Goal: Task Accomplishment & Management: Complete application form

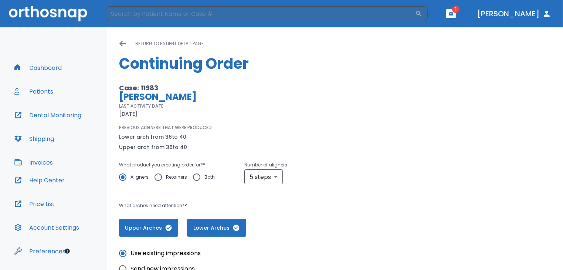
click at [121, 44] on icon at bounding box center [122, 43] width 7 height 7
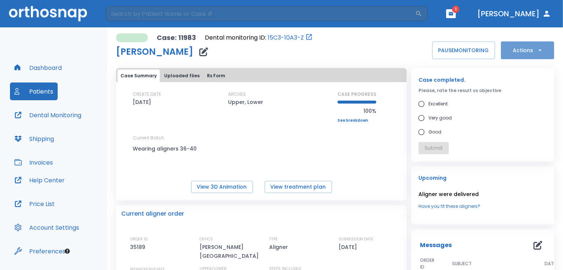
click at [524, 54] on button "Actions" at bounding box center [527, 50] width 53 height 18
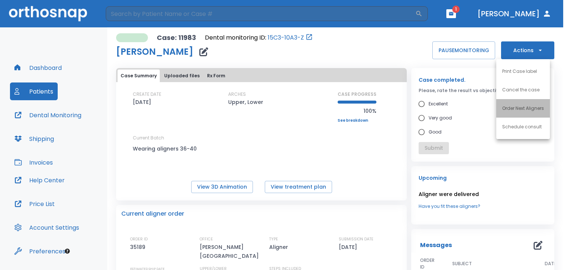
click at [520, 106] on p "Order Next Aligners" at bounding box center [523, 108] width 42 height 7
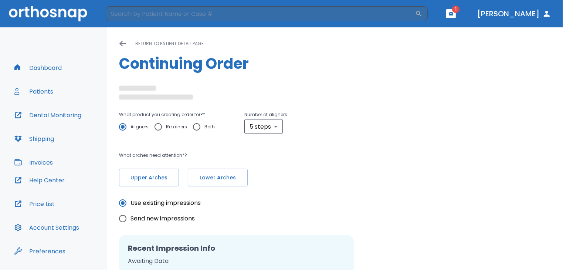
radio input "false"
radio input "true"
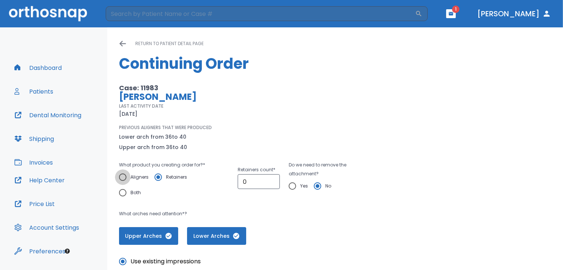
click at [124, 176] on input "Aligners" at bounding box center [123, 177] width 16 height 16
radio input "true"
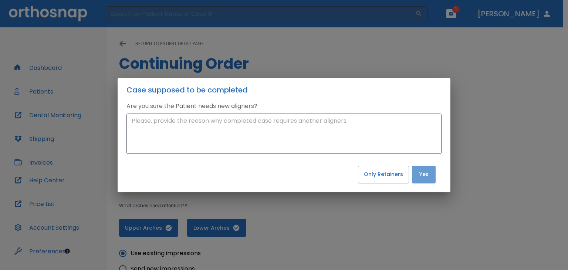
click at [422, 173] on button "Yes" at bounding box center [424, 175] width 24 height 18
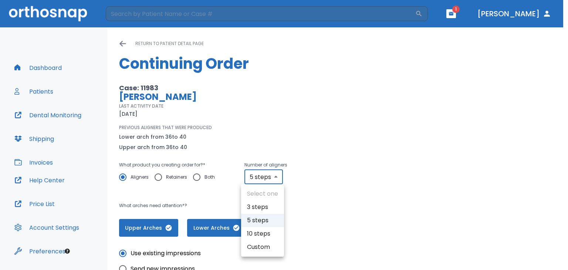
click at [272, 178] on body "​ 1 Dr. Karpman Dashboard Patients Dental Monitoring Shipping Invoices Help Cen…" at bounding box center [284, 135] width 568 height 270
click at [264, 223] on li "5 steps" at bounding box center [262, 220] width 43 height 13
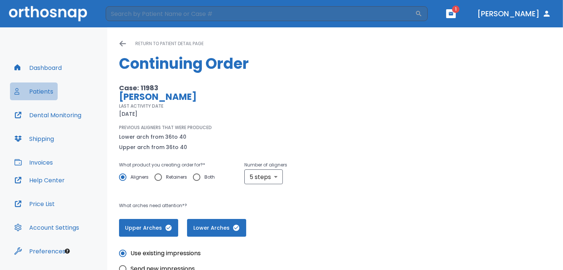
click at [47, 91] on button "Patients" at bounding box center [34, 91] width 48 height 18
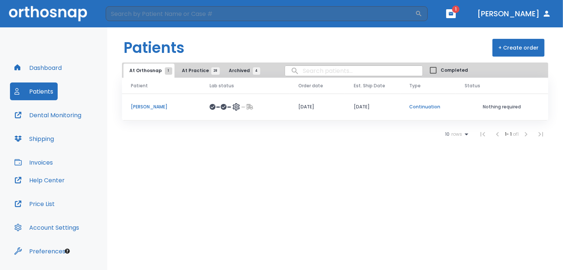
click at [185, 69] on span "At Practice 28" at bounding box center [199, 70] width 34 height 7
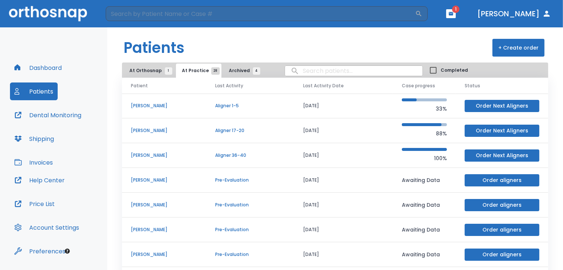
click at [144, 152] on p "[PERSON_NAME]" at bounding box center [164, 155] width 67 height 7
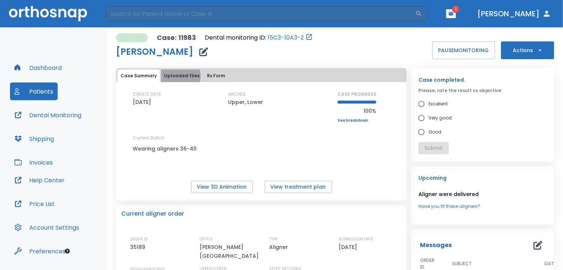
click at [178, 76] on button "Uploaded files" at bounding box center [181, 75] width 41 height 13
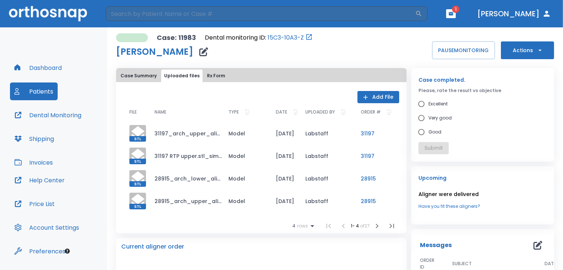
click at [185, 135] on td "31197_arch_upper_aligned.stl_simplified.stl" at bounding box center [186, 133] width 74 height 23
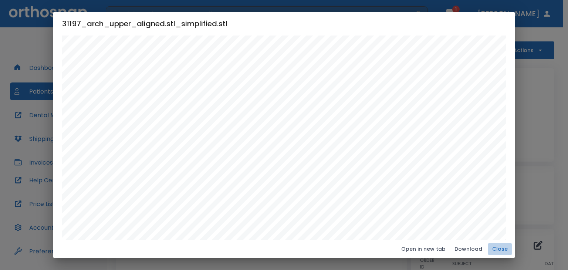
click at [500, 248] on button "Close" at bounding box center [500, 249] width 24 height 12
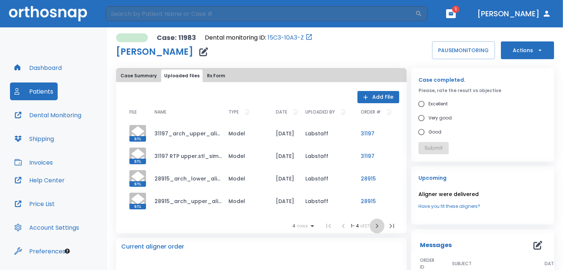
click at [376, 224] on icon "button" at bounding box center [377, 226] width 3 height 4
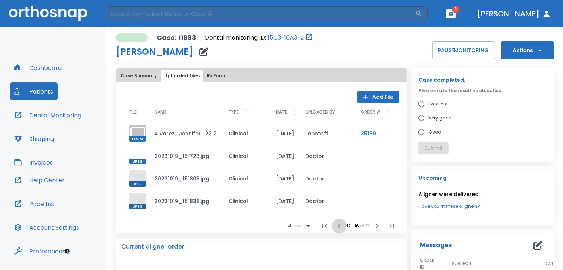
click at [337, 224] on icon "button" at bounding box center [339, 225] width 9 height 9
click at [339, 224] on icon "button" at bounding box center [340, 226] width 3 height 4
click at [337, 224] on icon "button" at bounding box center [341, 225] width 9 height 9
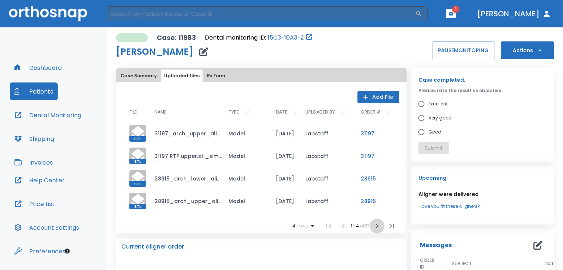
click at [372, 225] on icon "button" at bounding box center [376, 225] width 9 height 9
click at [310, 177] on td "Doctor" at bounding box center [326, 178] width 55 height 23
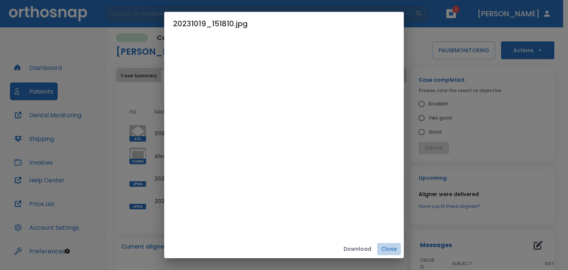
click at [391, 249] on button "Close" at bounding box center [389, 249] width 24 height 12
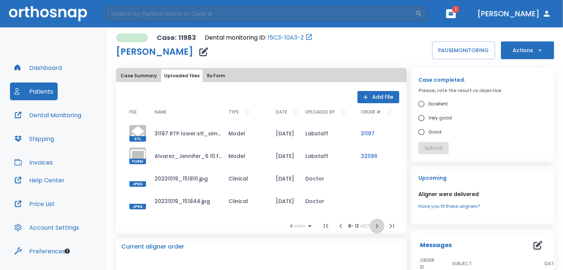
click at [372, 227] on icon "button" at bounding box center [376, 225] width 9 height 9
click at [291, 155] on td "[DATE]" at bounding box center [285, 155] width 30 height 23
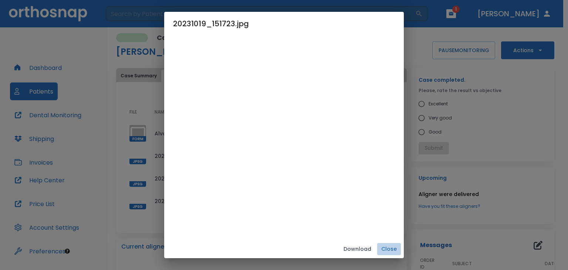
click at [390, 248] on button "Close" at bounding box center [389, 249] width 24 height 12
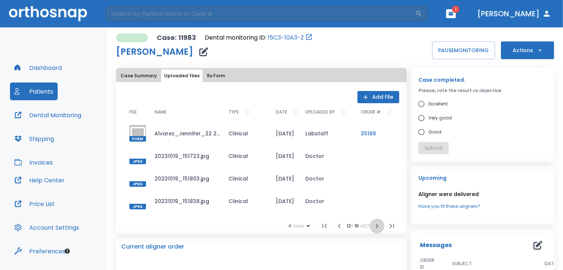
click at [372, 227] on icon "button" at bounding box center [376, 225] width 9 height 9
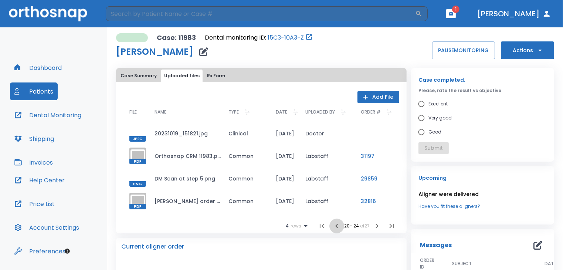
click at [333, 226] on icon "button" at bounding box center [336, 225] width 9 height 9
click at [333, 226] on icon "button" at bounding box center [337, 225] width 9 height 9
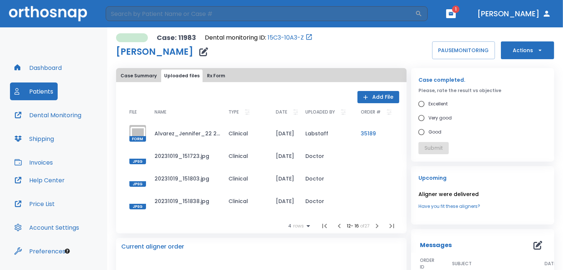
click at [335, 226] on icon "button" at bounding box center [339, 225] width 9 height 9
click at [336, 226] on icon "button" at bounding box center [340, 225] width 9 height 9
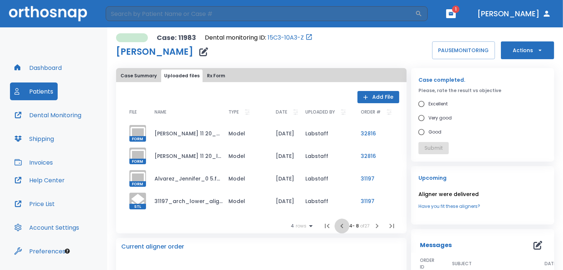
click at [337, 226] on icon "button" at bounding box center [341, 225] width 9 height 9
click at [142, 76] on button "Case Summary" at bounding box center [139, 75] width 42 height 13
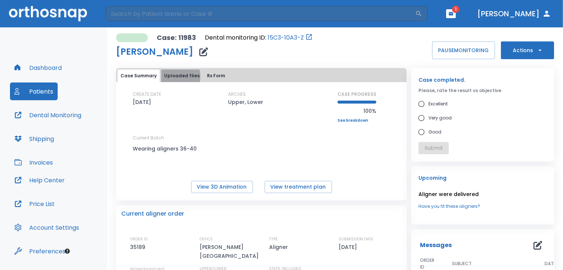
click at [169, 76] on button "Uploaded files" at bounding box center [181, 75] width 41 height 13
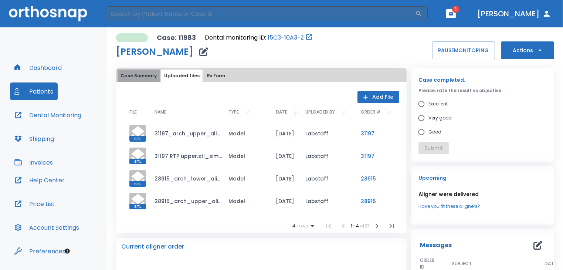
click at [147, 76] on button "Case Summary" at bounding box center [139, 75] width 42 height 13
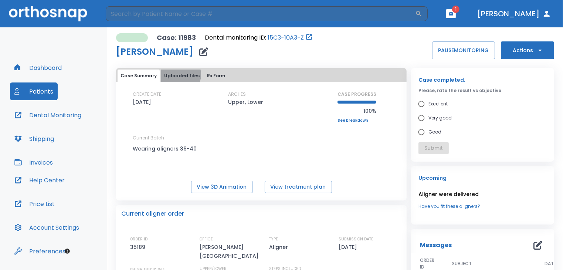
click at [177, 75] on button "Uploaded files" at bounding box center [181, 75] width 41 height 13
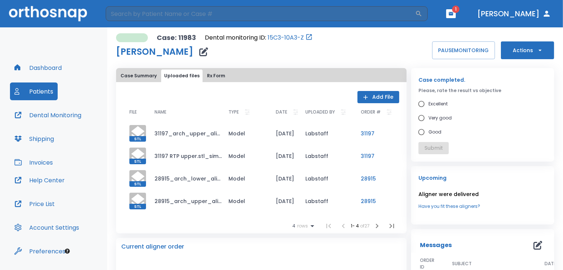
click at [205, 76] on button "Rx Form" at bounding box center [216, 75] width 24 height 13
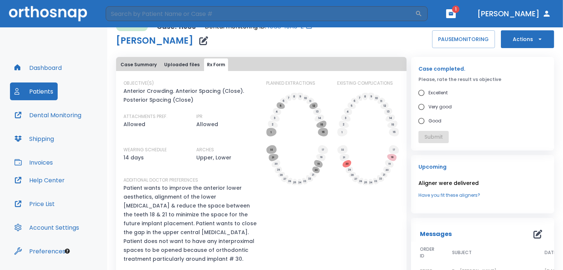
scroll to position [10, 0]
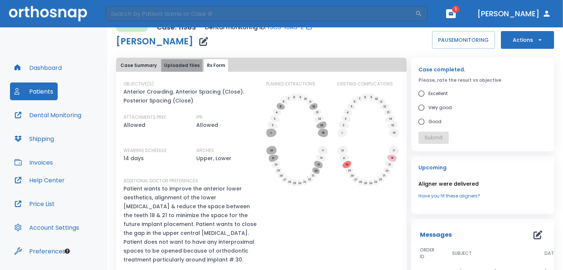
click at [181, 62] on button "Uploaded files" at bounding box center [181, 65] width 41 height 13
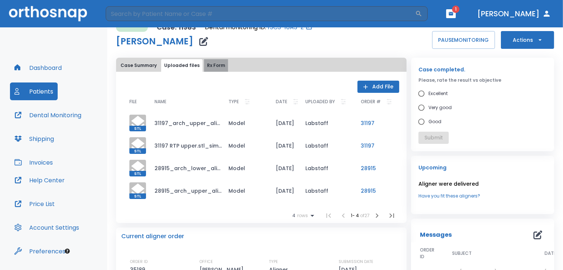
click at [212, 68] on button "Rx Form" at bounding box center [216, 65] width 24 height 13
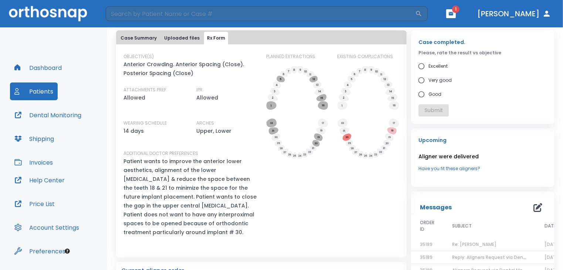
scroll to position [0, 0]
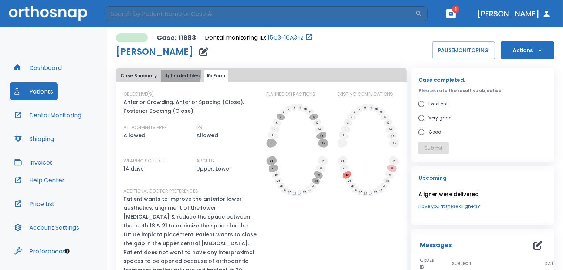
click at [174, 74] on button "Uploaded files" at bounding box center [181, 75] width 41 height 13
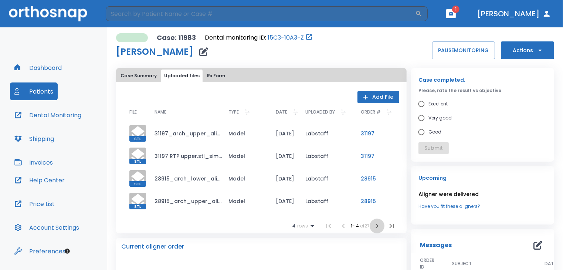
click at [376, 226] on icon "button" at bounding box center [377, 226] width 3 height 4
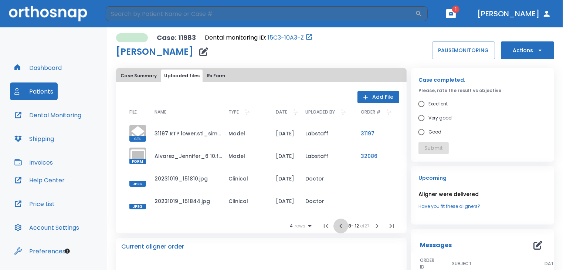
click at [337, 226] on icon "button" at bounding box center [340, 225] width 9 height 9
click at [337, 226] on icon "button" at bounding box center [341, 225] width 9 height 9
click at [337, 226] on li at bounding box center [343, 225] width 15 height 15
click at [365, 97] on icon "button" at bounding box center [365, 96] width 7 height 7
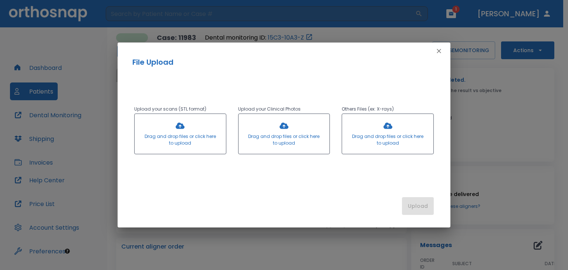
click at [384, 126] on div at bounding box center [387, 134] width 91 height 40
click at [438, 50] on icon "button" at bounding box center [438, 51] width 4 height 4
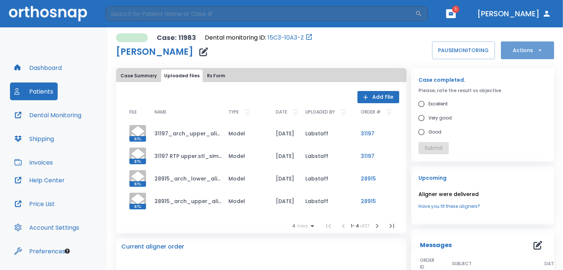
click at [528, 49] on button "Actions" at bounding box center [527, 50] width 53 height 18
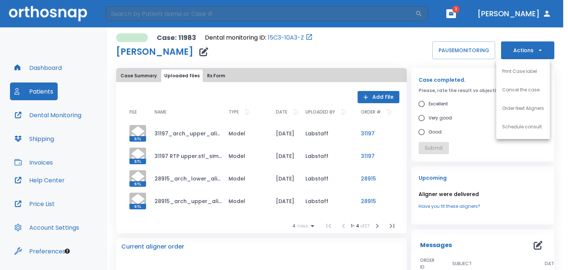
click at [526, 33] on div at bounding box center [284, 135] width 568 height 270
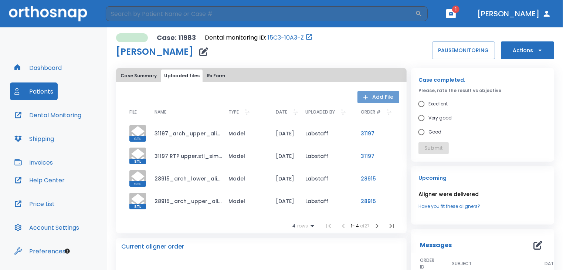
click at [371, 95] on button "Add File" at bounding box center [378, 97] width 42 height 12
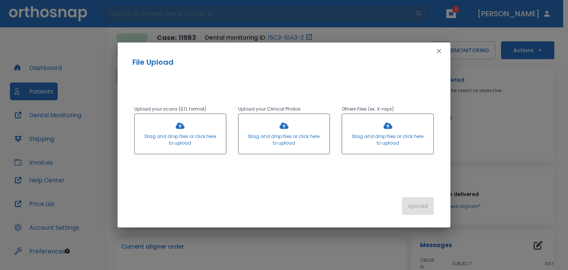
click at [384, 125] on div at bounding box center [387, 134] width 91 height 40
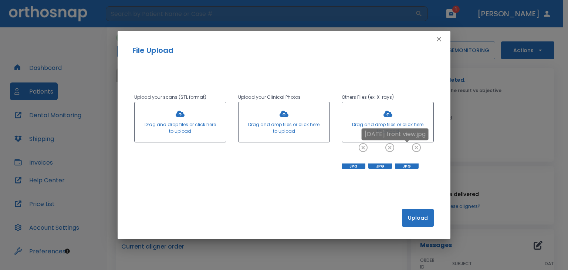
click at [416, 145] on div "[DATE] front view.jpg" at bounding box center [394, 136] width 67 height 17
click at [388, 146] on icon at bounding box center [389, 147] width 9 height 9
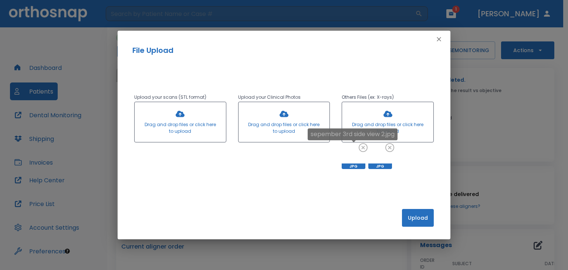
click at [362, 146] on icon at bounding box center [362, 147] width 7 height 7
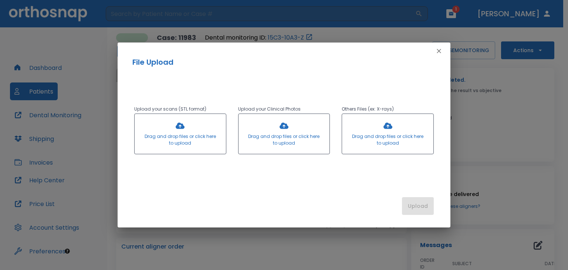
click at [290, 129] on div at bounding box center [283, 134] width 91 height 40
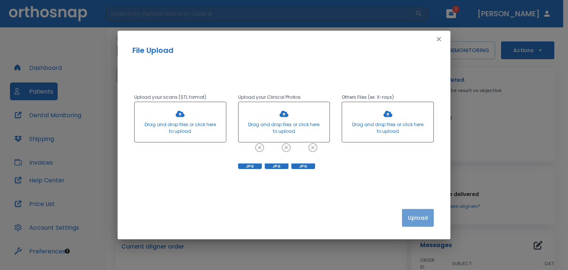
click at [412, 216] on button "Upload" at bounding box center [418, 218] width 32 height 18
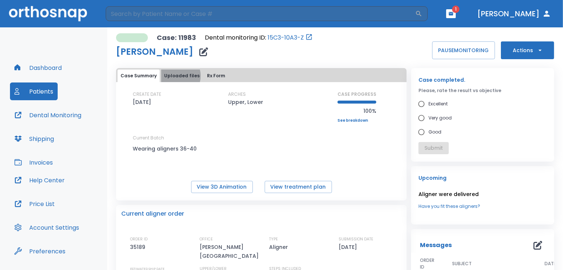
click at [176, 76] on button "Uploaded files" at bounding box center [181, 75] width 41 height 13
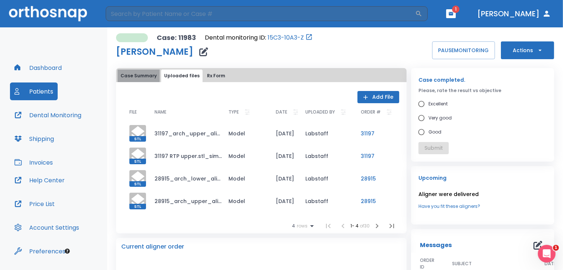
click at [144, 75] on button "Case Summary" at bounding box center [139, 75] width 42 height 13
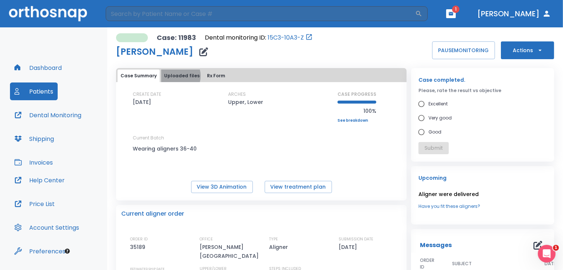
click at [177, 76] on button "Uploaded files" at bounding box center [181, 75] width 41 height 13
click at [182, 74] on button "Uploaded files" at bounding box center [181, 75] width 41 height 13
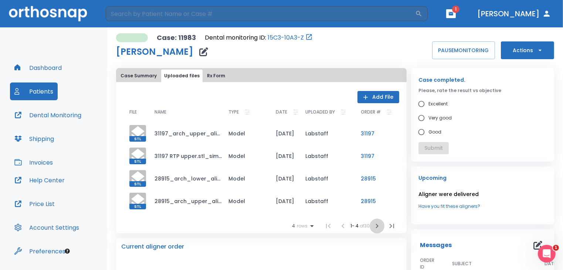
click at [375, 227] on icon "button" at bounding box center [376, 225] width 9 height 9
click at [340, 224] on icon "button" at bounding box center [341, 226] width 3 height 4
click at [368, 96] on button "Add File" at bounding box center [378, 97] width 42 height 12
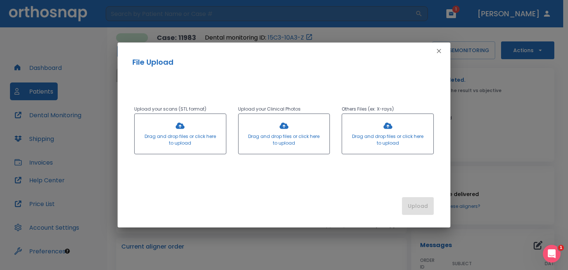
click at [288, 131] on div at bounding box center [283, 134] width 91 height 40
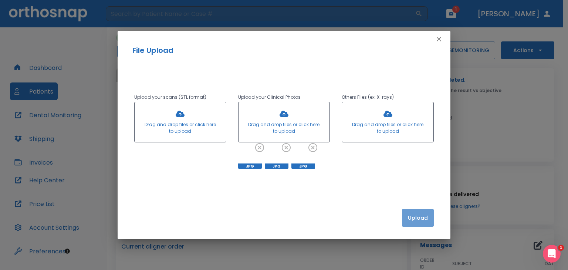
click at [409, 215] on button "Upload" at bounding box center [418, 218] width 32 height 18
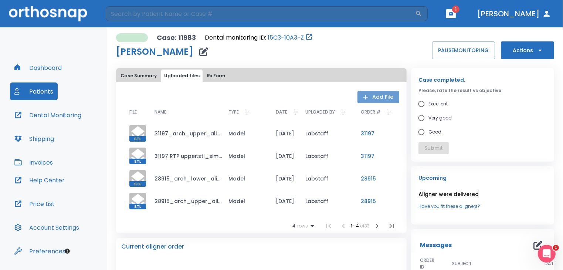
click at [372, 95] on button "Add File" at bounding box center [378, 97] width 42 height 12
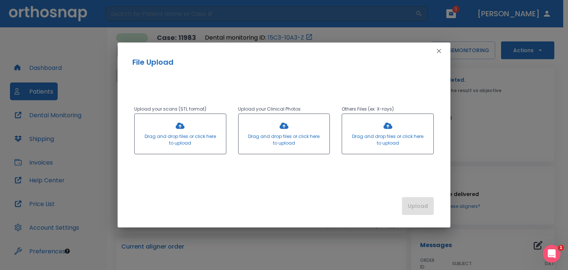
click at [278, 128] on div at bounding box center [283, 134] width 91 height 40
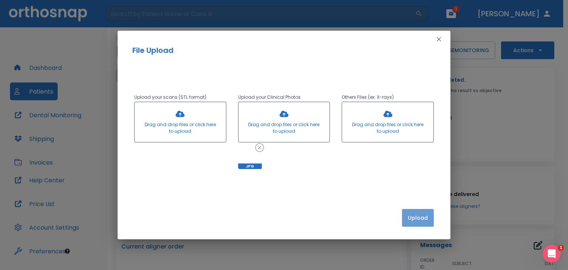
click at [420, 213] on button "Upload" at bounding box center [418, 218] width 32 height 18
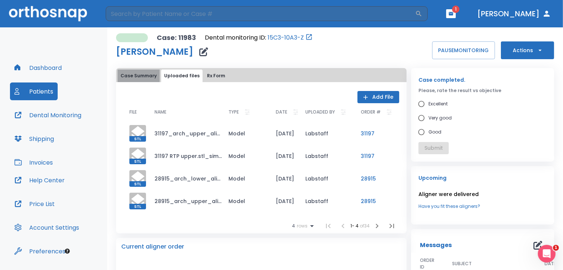
click at [142, 72] on button "Case Summary" at bounding box center [139, 75] width 42 height 13
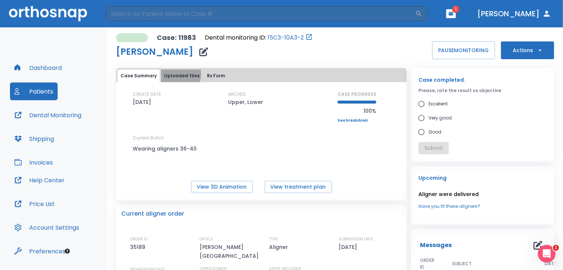
click at [176, 74] on button "Uploaded files" at bounding box center [181, 75] width 41 height 13
click at [180, 73] on button "Uploaded files" at bounding box center [181, 75] width 41 height 13
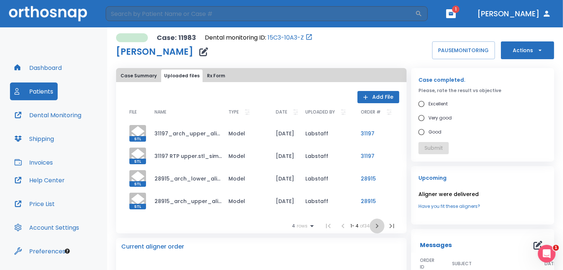
click at [372, 227] on icon "button" at bounding box center [376, 225] width 9 height 9
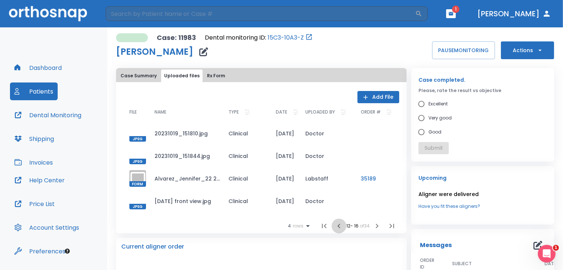
click at [336, 225] on icon "button" at bounding box center [338, 225] width 9 height 9
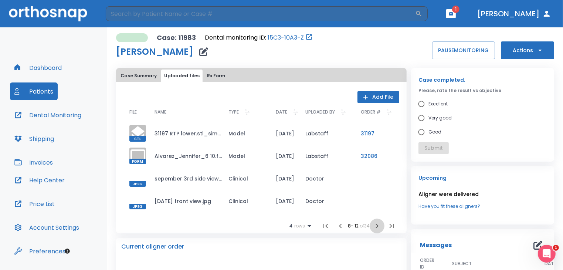
click at [376, 225] on icon "button" at bounding box center [377, 226] width 3 height 4
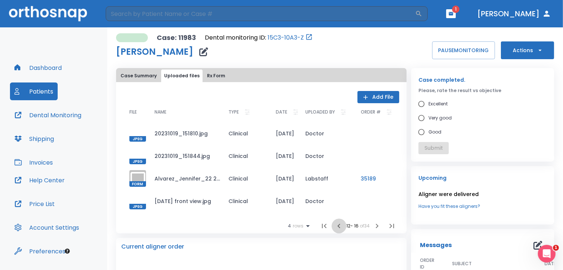
click at [334, 226] on icon "button" at bounding box center [338, 225] width 9 height 9
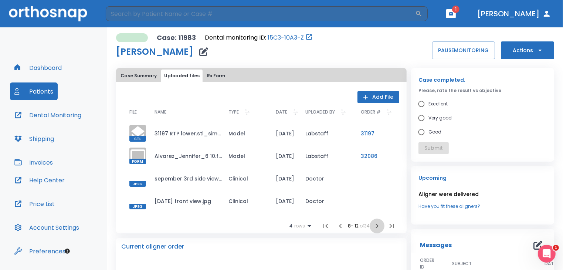
click at [372, 228] on icon "button" at bounding box center [376, 225] width 9 height 9
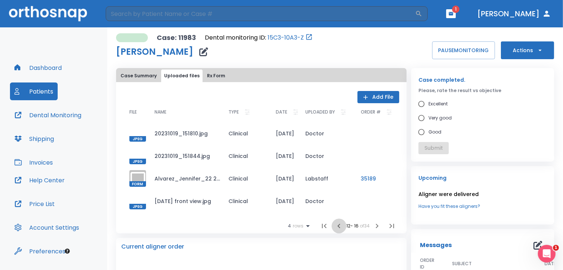
click at [334, 225] on icon "button" at bounding box center [338, 225] width 9 height 9
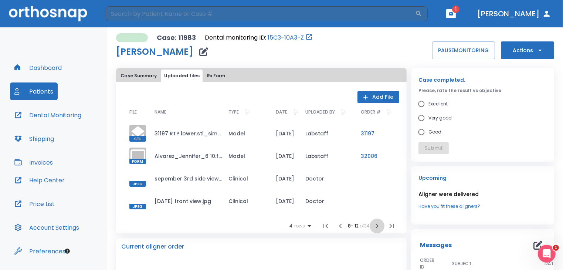
click at [372, 227] on icon "button" at bounding box center [376, 225] width 9 height 9
click at [334, 227] on icon "button" at bounding box center [337, 225] width 9 height 9
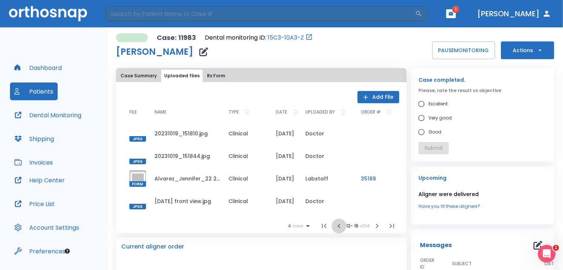
click at [337, 227] on icon "button" at bounding box center [338, 226] width 3 height 4
click at [336, 227] on icon "button" at bounding box center [340, 225] width 9 height 9
click at [337, 227] on icon "button" at bounding box center [341, 225] width 9 height 9
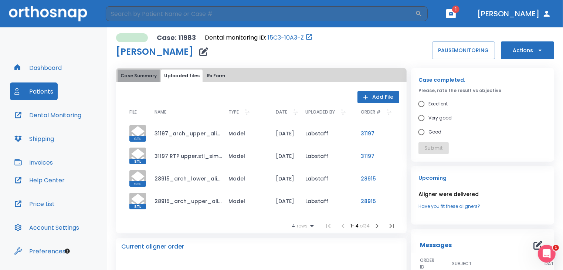
click at [139, 73] on button "Case Summary" at bounding box center [139, 75] width 42 height 13
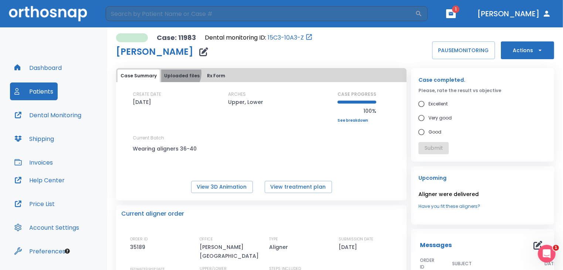
click at [178, 73] on button "Uploaded files" at bounding box center [181, 75] width 41 height 13
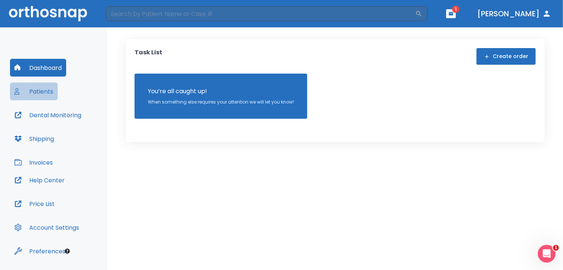
click at [40, 89] on button "Patients" at bounding box center [34, 91] width 48 height 18
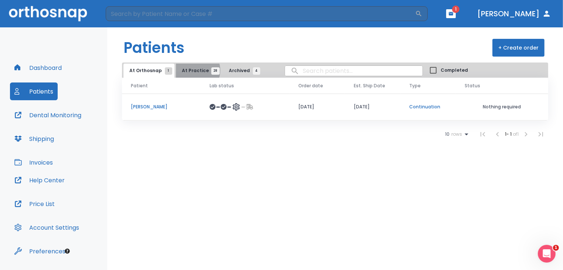
click at [192, 70] on span "At Practice 28" at bounding box center [199, 70] width 34 height 7
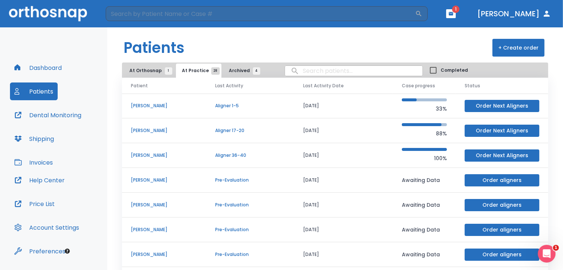
click at [154, 152] on p "[PERSON_NAME]" at bounding box center [164, 155] width 67 height 7
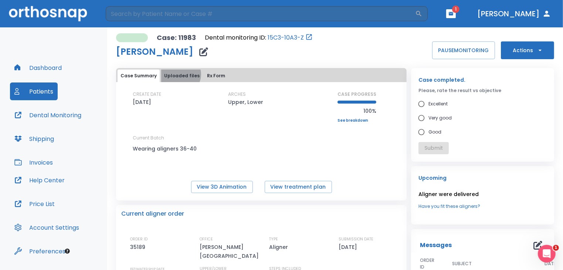
click at [179, 74] on button "Uploaded files" at bounding box center [181, 75] width 41 height 13
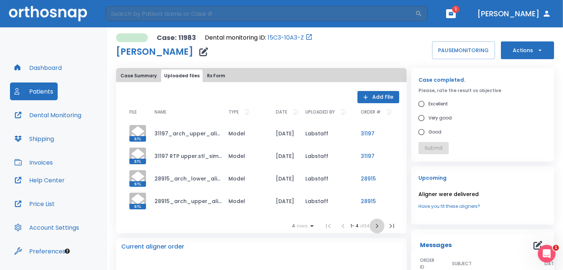
click at [374, 224] on icon "button" at bounding box center [376, 225] width 9 height 9
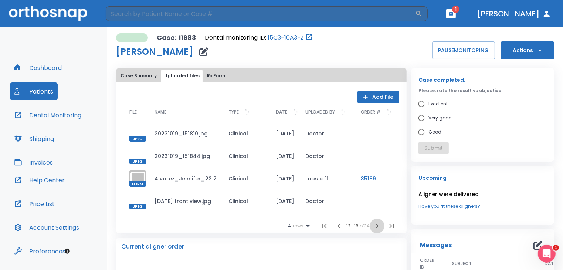
click at [374, 224] on icon "button" at bounding box center [376, 225] width 9 height 9
click at [334, 225] on icon "button" at bounding box center [337, 225] width 9 height 9
click at [337, 225] on icon "button" at bounding box center [338, 226] width 3 height 4
click at [336, 225] on icon "button" at bounding box center [340, 225] width 9 height 9
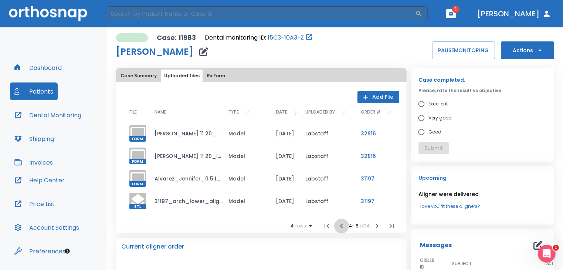
click at [337, 225] on icon "button" at bounding box center [341, 225] width 9 height 9
